Goal: Transaction & Acquisition: Purchase product/service

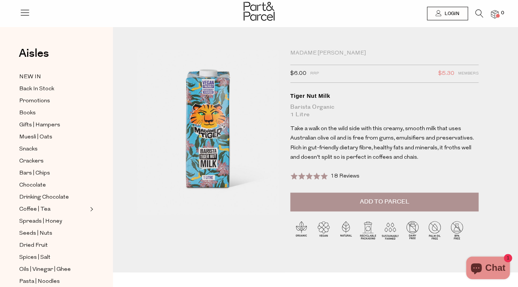
click at [364, 202] on span "Add to Parcel" at bounding box center [384, 202] width 49 height 9
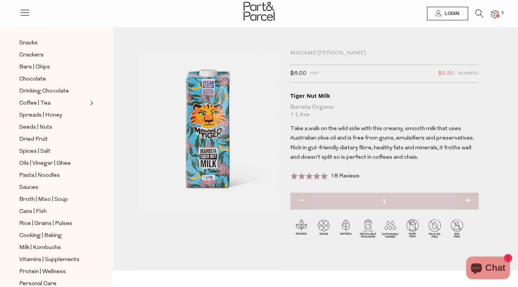
scroll to position [107, 0]
click at [39, 113] on span "Spreads | Honey" at bounding box center [40, 114] width 43 height 9
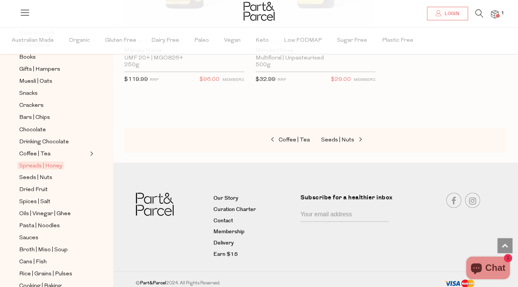
scroll to position [81, 0]
click at [32, 186] on span "Dried Fruit" at bounding box center [33, 189] width 29 height 9
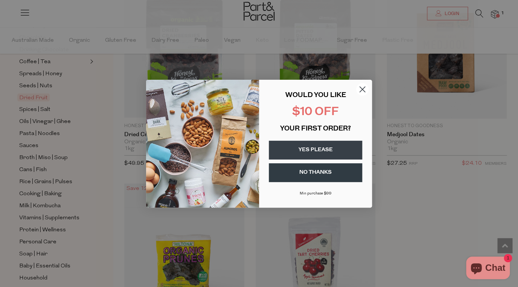
scroll to position [173, 0]
click at [363, 91] on circle "Close dialog" at bounding box center [362, 89] width 12 height 12
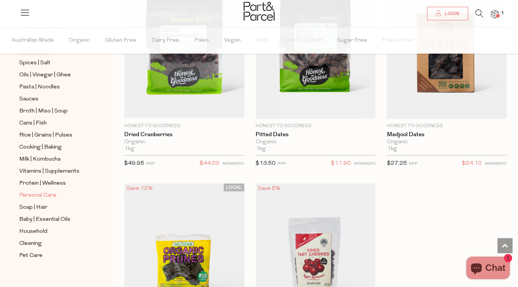
scroll to position [222, 0]
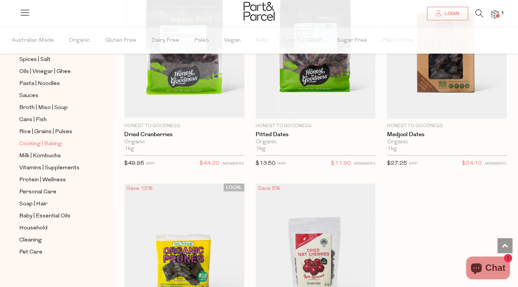
click at [46, 140] on span "Cooking | Baking" at bounding box center [40, 144] width 43 height 9
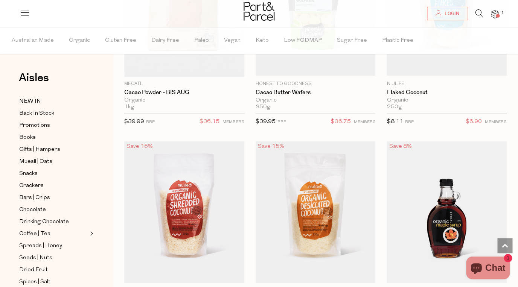
scroll to position [2192, 0]
